Goal: Information Seeking & Learning: Learn about a topic

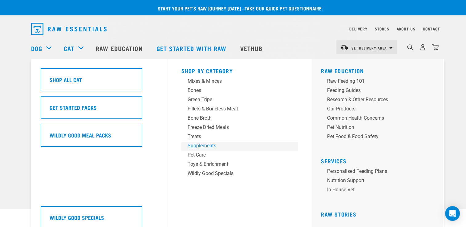
click at [210, 146] on div "Supplements" at bounding box center [236, 145] width 96 height 7
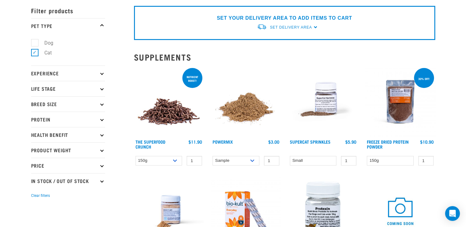
scroll to position [154, 0]
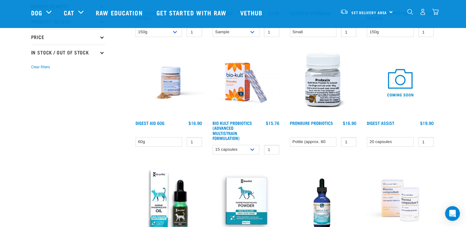
click at [207, 152] on div "Bio Kult Probiotics (Advanced Multistrain Formulation) 1 0" at bounding box center [245, 103] width 77 height 118
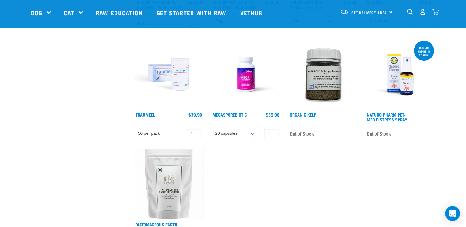
click at [332, 82] on img at bounding box center [323, 74] width 70 height 70
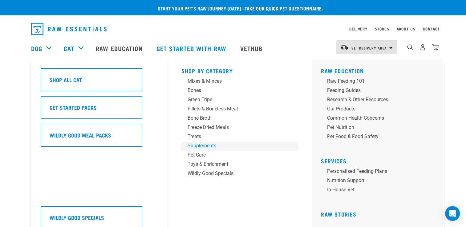
click at [199, 147] on div "Supplements" at bounding box center [236, 145] width 96 height 7
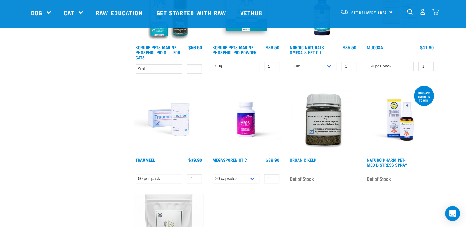
scroll to position [339, 0]
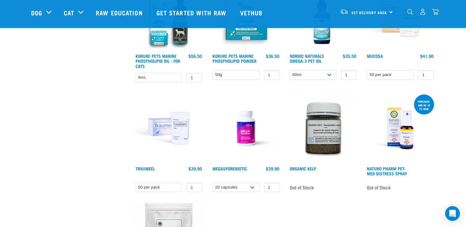
click at [324, 124] on img at bounding box center [323, 128] width 70 height 70
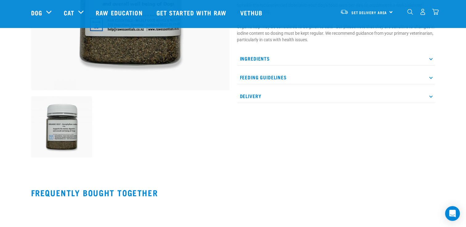
scroll to position [154, 0]
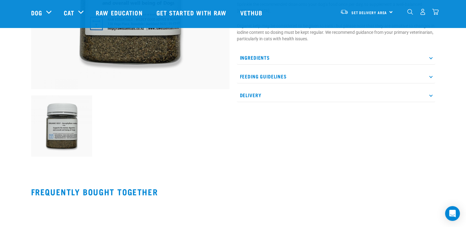
click at [259, 79] on p "Feeding Guidelines" at bounding box center [336, 77] width 198 height 14
click at [261, 75] on p "Feeding Guidelines" at bounding box center [336, 77] width 198 height 14
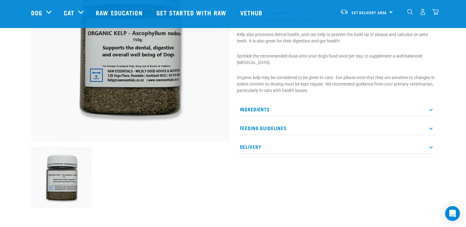
scroll to position [92, 0]
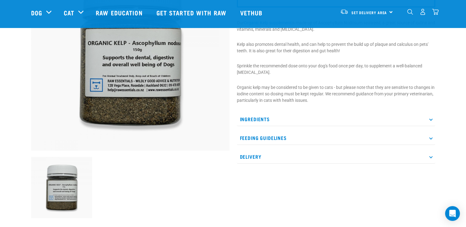
click at [431, 121] on p "Ingredients" at bounding box center [336, 119] width 198 height 14
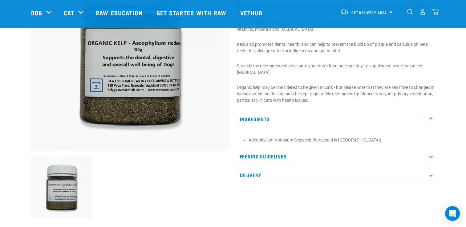
click at [431, 121] on p "Ingredients" at bounding box center [336, 119] width 198 height 14
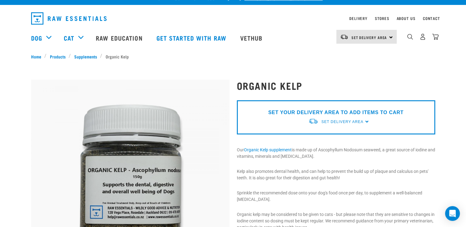
scroll to position [0, 0]
